Goal: Transaction & Acquisition: Purchase product/service

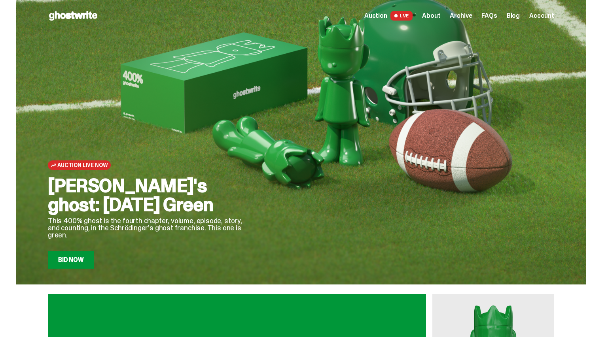
click at [408, 18] on span "LIVE" at bounding box center [401, 15] width 23 height 9
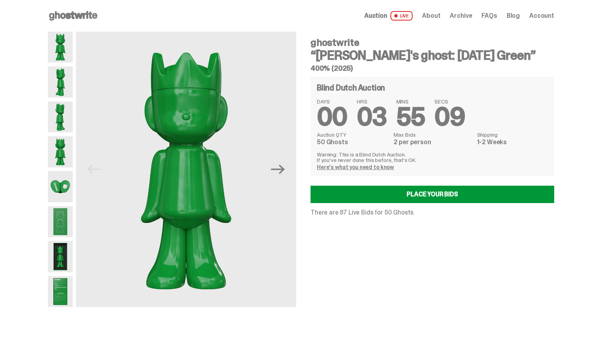
click at [518, 19] on link "Blog" at bounding box center [512, 16] width 13 height 6
click at [526, 37] on div "ghostwrite “[PERSON_NAME]'s ghost: [DATE] Green” 400% (2025) Blind Dutch Auctio…" at bounding box center [427, 170] width 253 height 276
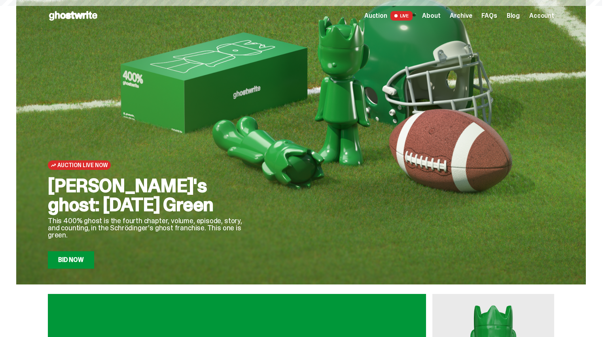
click at [408, 17] on span "LIVE" at bounding box center [401, 15] width 23 height 9
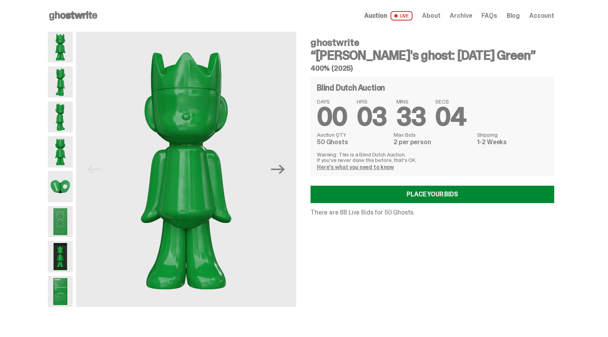
click at [462, 195] on link "Place your Bids" at bounding box center [431, 194] width 243 height 17
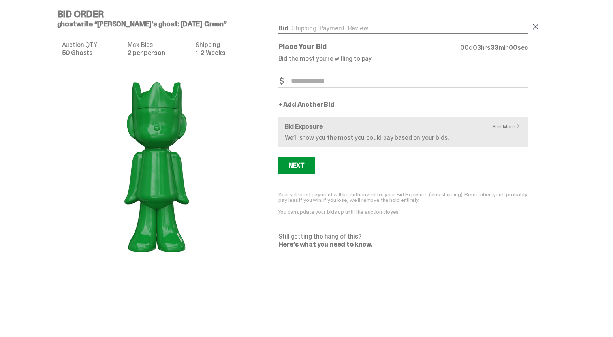
click at [540, 24] on span at bounding box center [535, 26] width 9 height 9
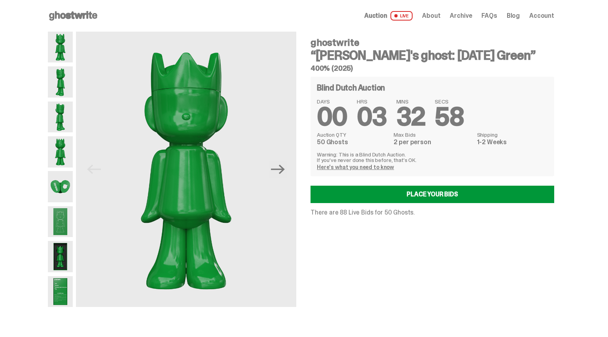
click at [537, 16] on span "Account" at bounding box center [541, 16] width 25 height 6
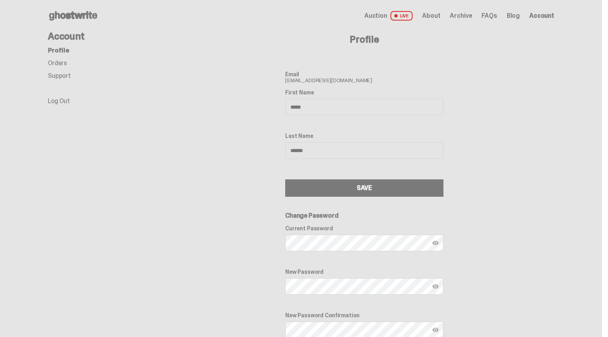
click at [413, 16] on span "LIVE" at bounding box center [401, 15] width 23 height 9
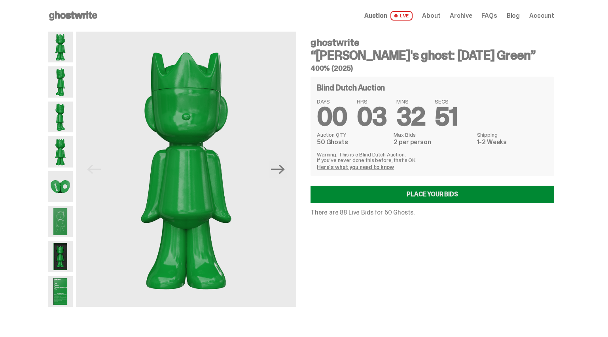
click at [403, 197] on link "Place your Bids" at bounding box center [431, 194] width 243 height 17
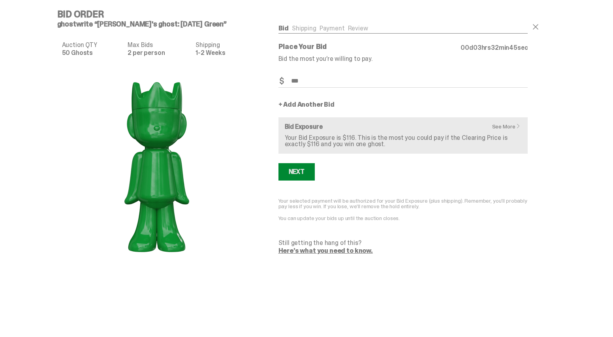
type input "***"
click at [311, 172] on button "Next" at bounding box center [297, 171] width 36 height 17
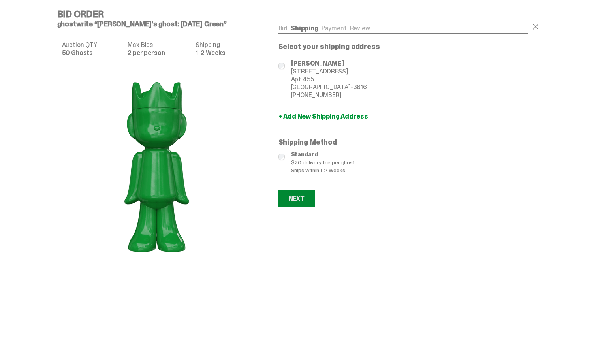
click at [312, 206] on button "Next" at bounding box center [297, 198] width 36 height 17
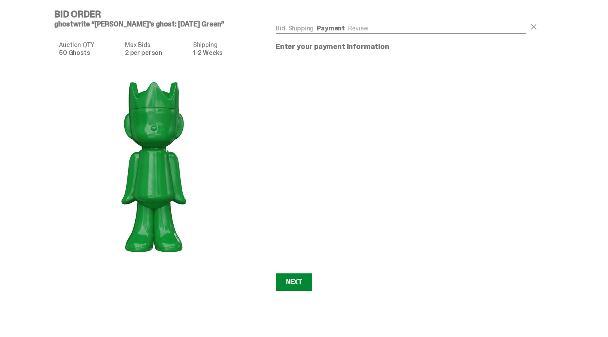
click at [293, 279] on div "Next" at bounding box center [294, 282] width 16 height 6
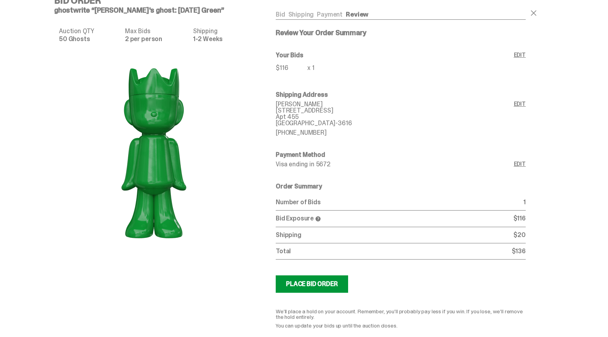
scroll to position [55, 0]
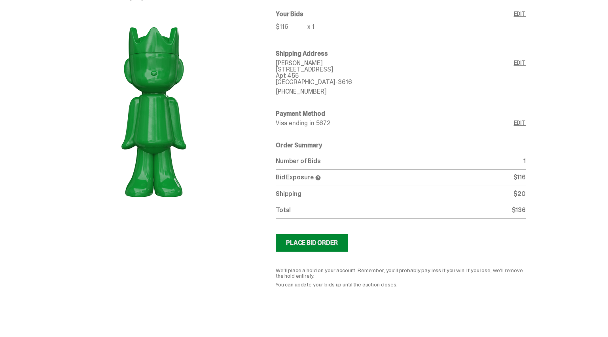
click at [308, 240] on div "Place Bid Order" at bounding box center [312, 243] width 52 height 6
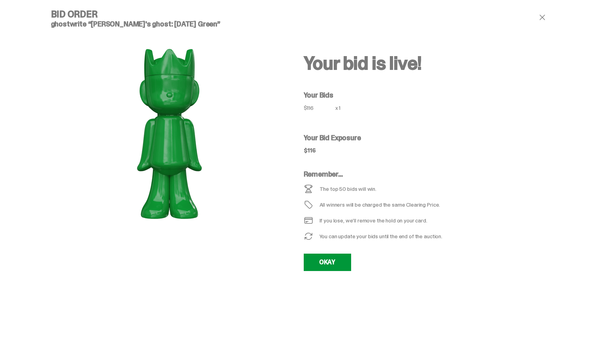
click at [83, 11] on h4 "Bid Order" at bounding box center [169, 13] width 237 height 9
click at [341, 271] on div "Your bid is live! Your Bids $116 x 1 Your Bid Exposure $116 Remember... The top…" at bounding box center [430, 147] width 253 height 277
click at [334, 259] on link "OKAY" at bounding box center [327, 262] width 47 height 17
